Goal: Find contact information: Find contact information

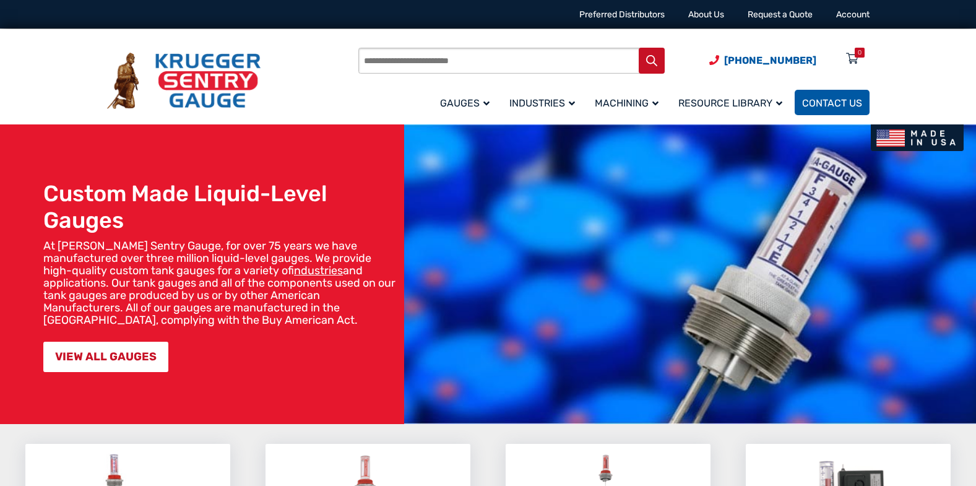
click at [843, 105] on span "Contact Us" at bounding box center [832, 103] width 60 height 12
click at [813, 105] on span "Contact Us" at bounding box center [832, 103] width 60 height 12
